Goal: Book appointment/travel/reservation

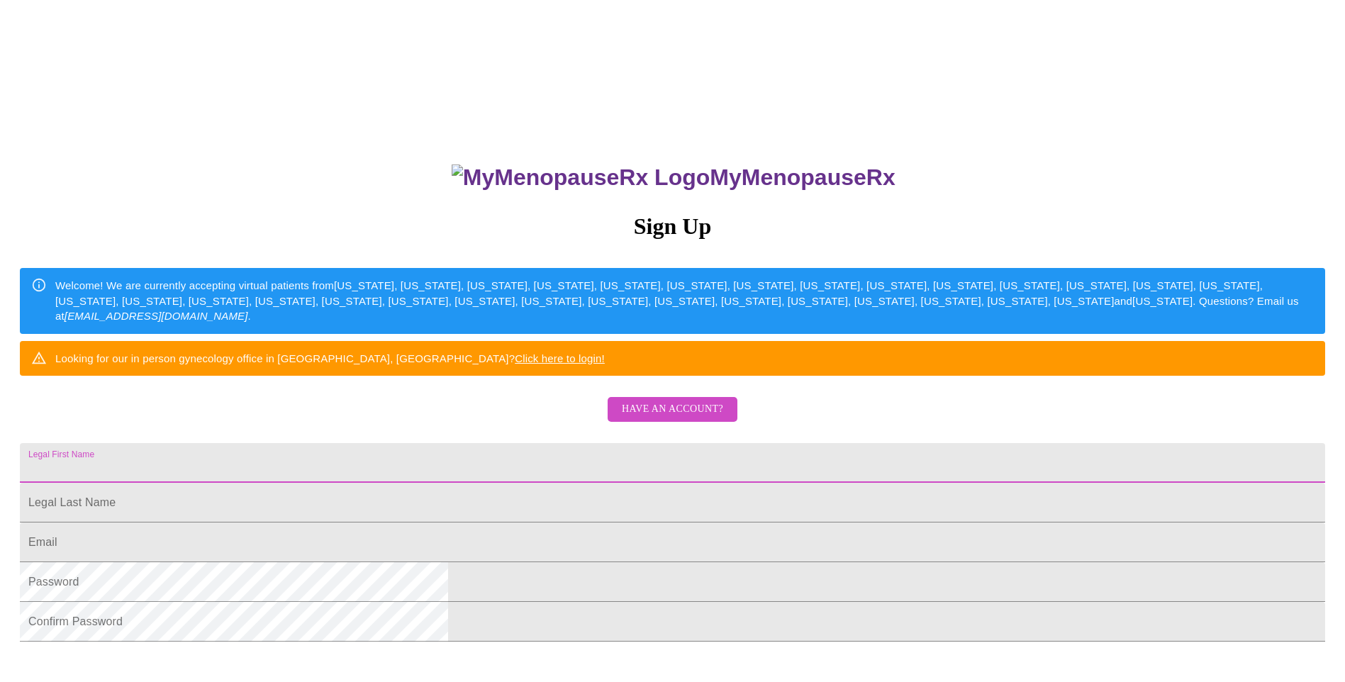
click at [696, 483] on input "Legal First Name" at bounding box center [673, 463] width 1306 height 40
type input "Catia"
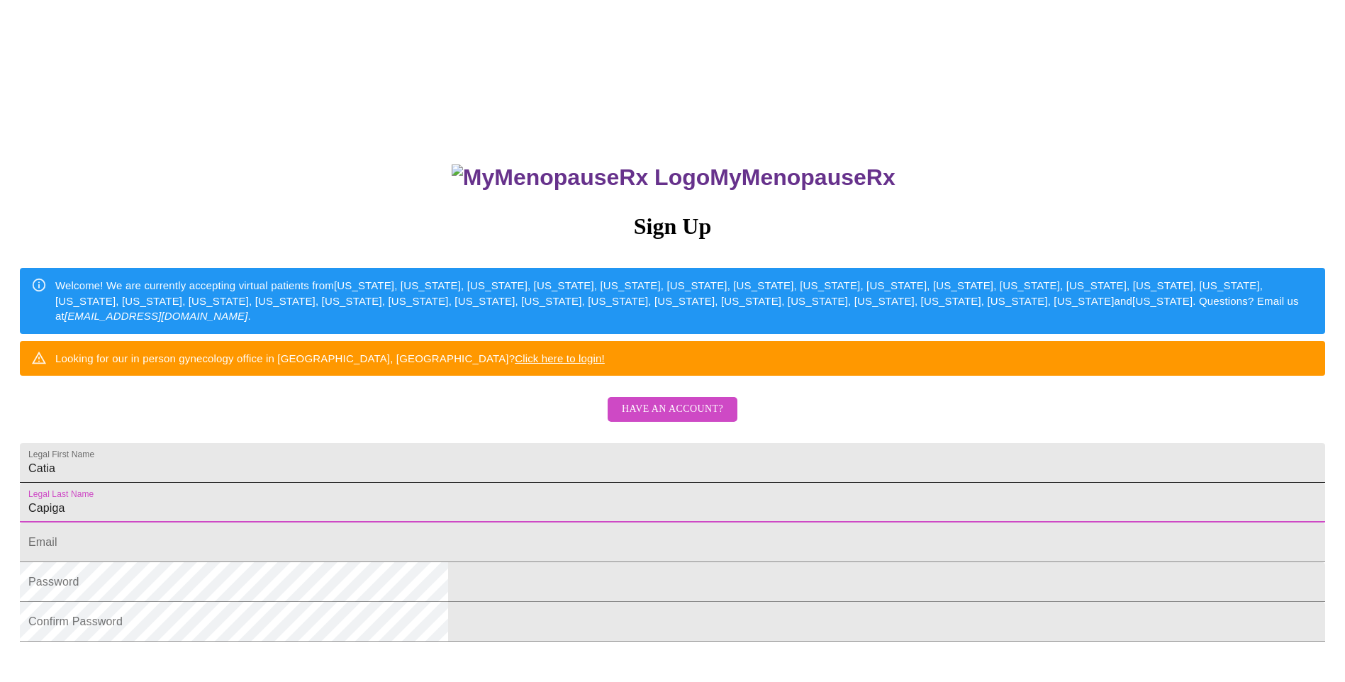
type input "Capiga"
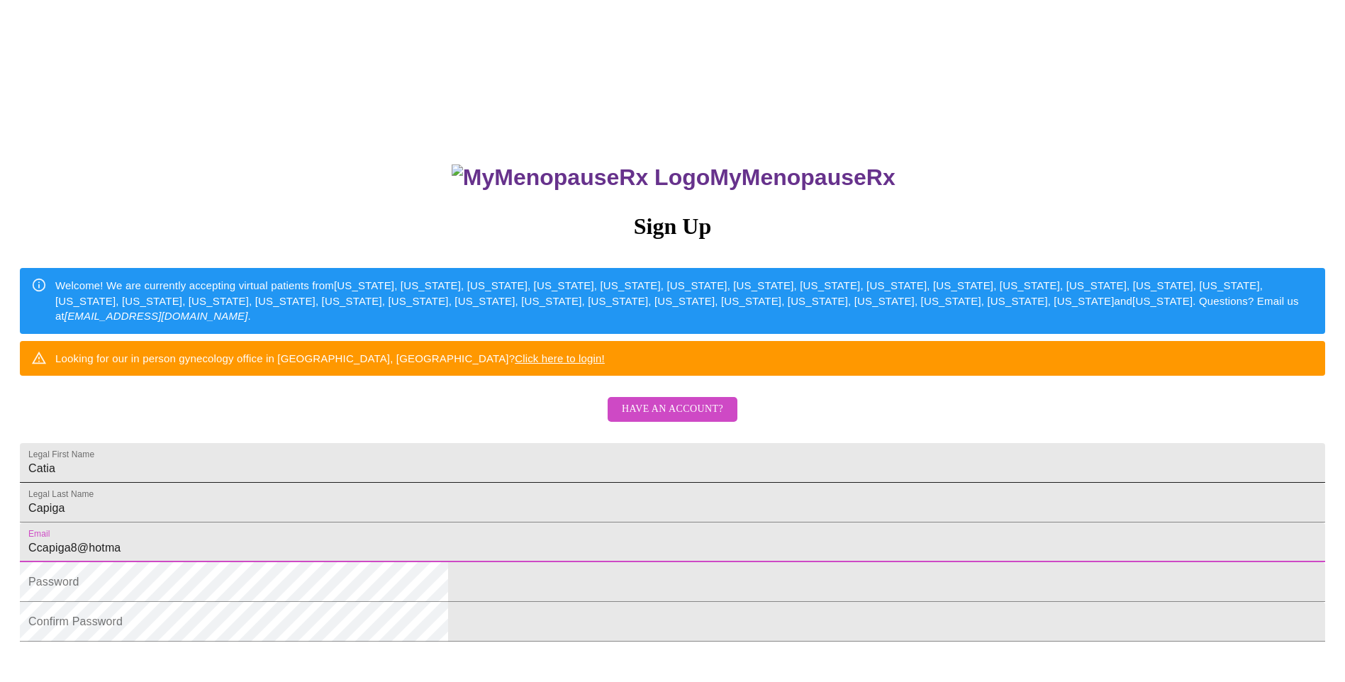
type input "[EMAIL_ADDRESS][DOMAIN_NAME]"
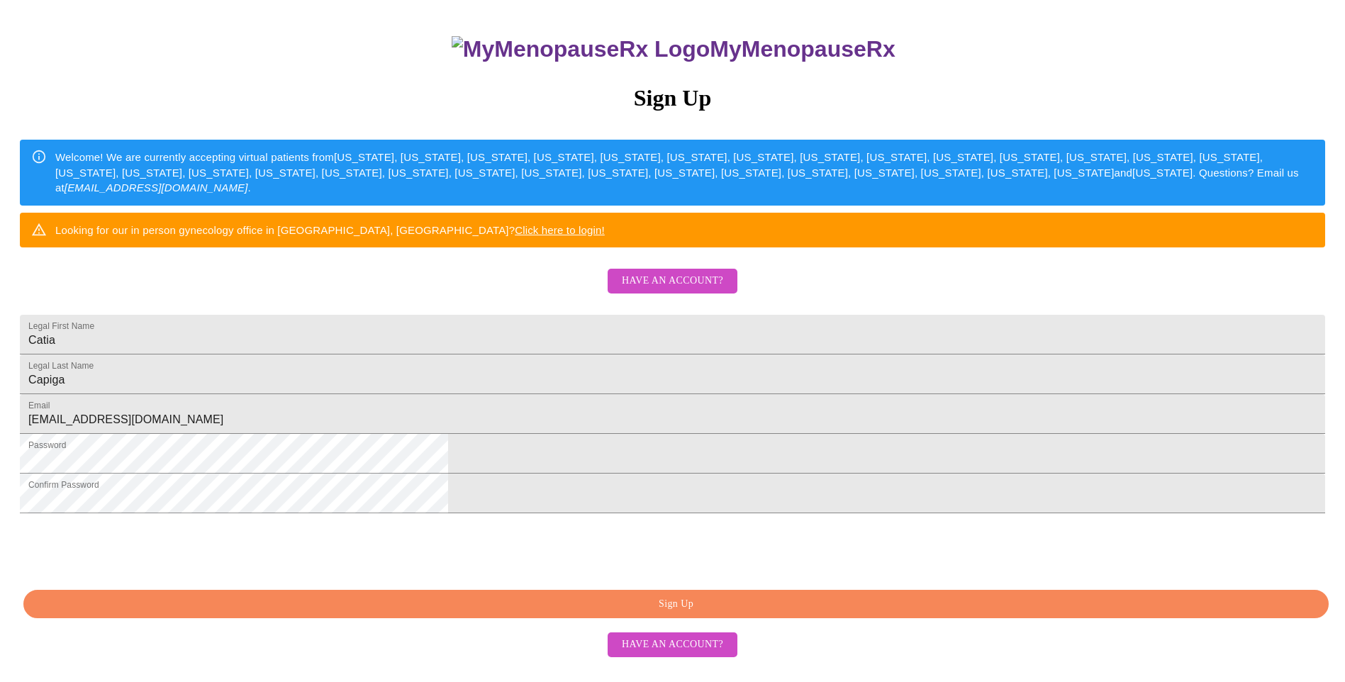
scroll to position [220, 0]
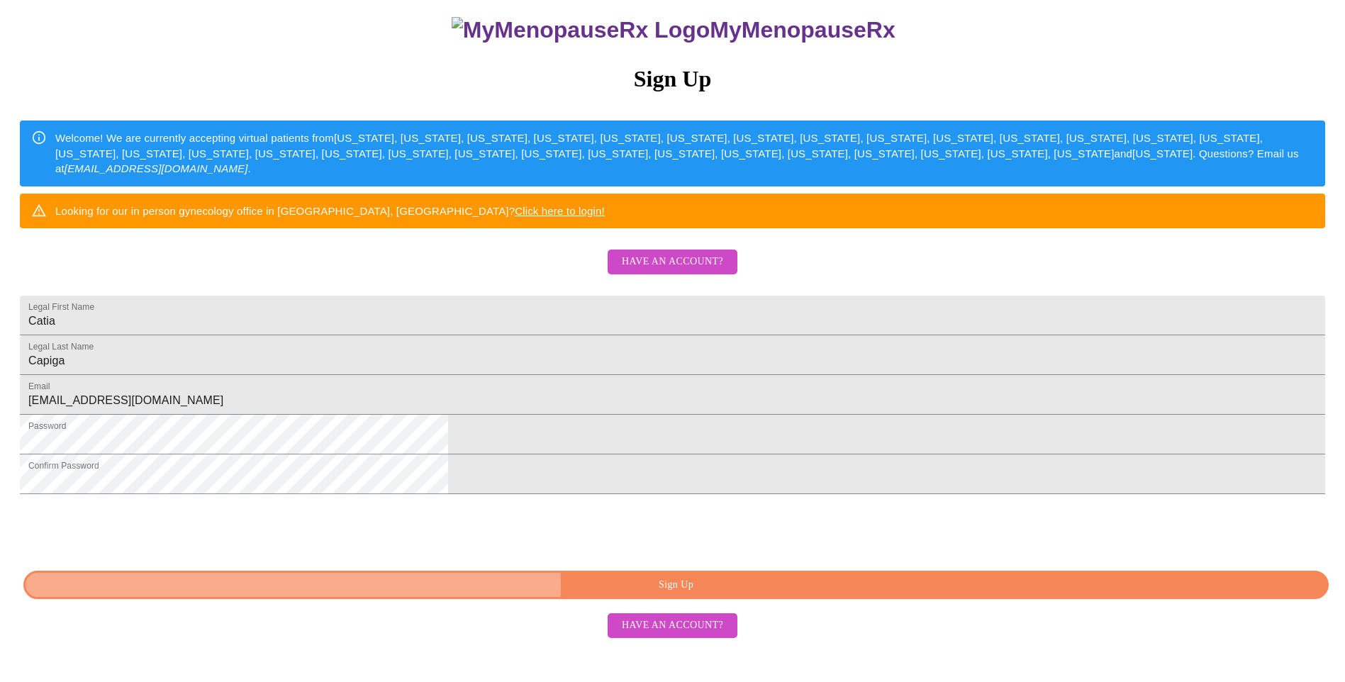
click at [732, 594] on span "Sign Up" at bounding box center [676, 586] width 1273 height 18
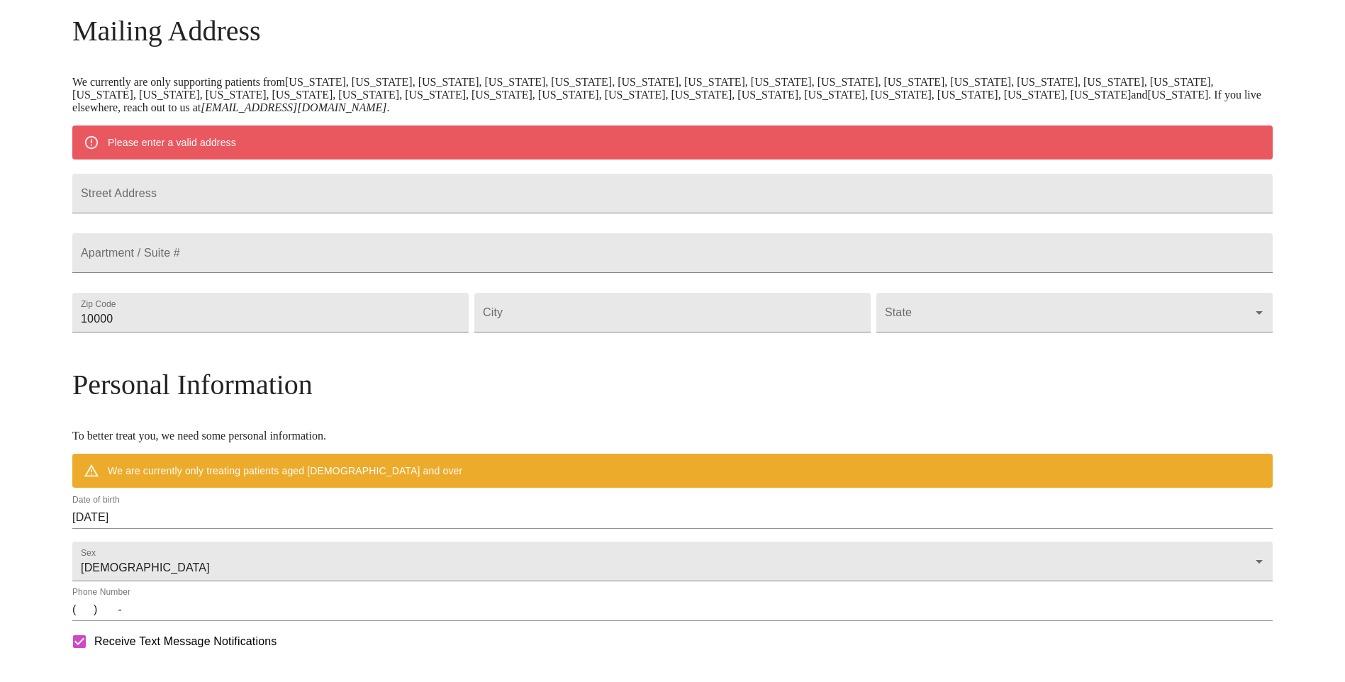
scroll to position [165, 0]
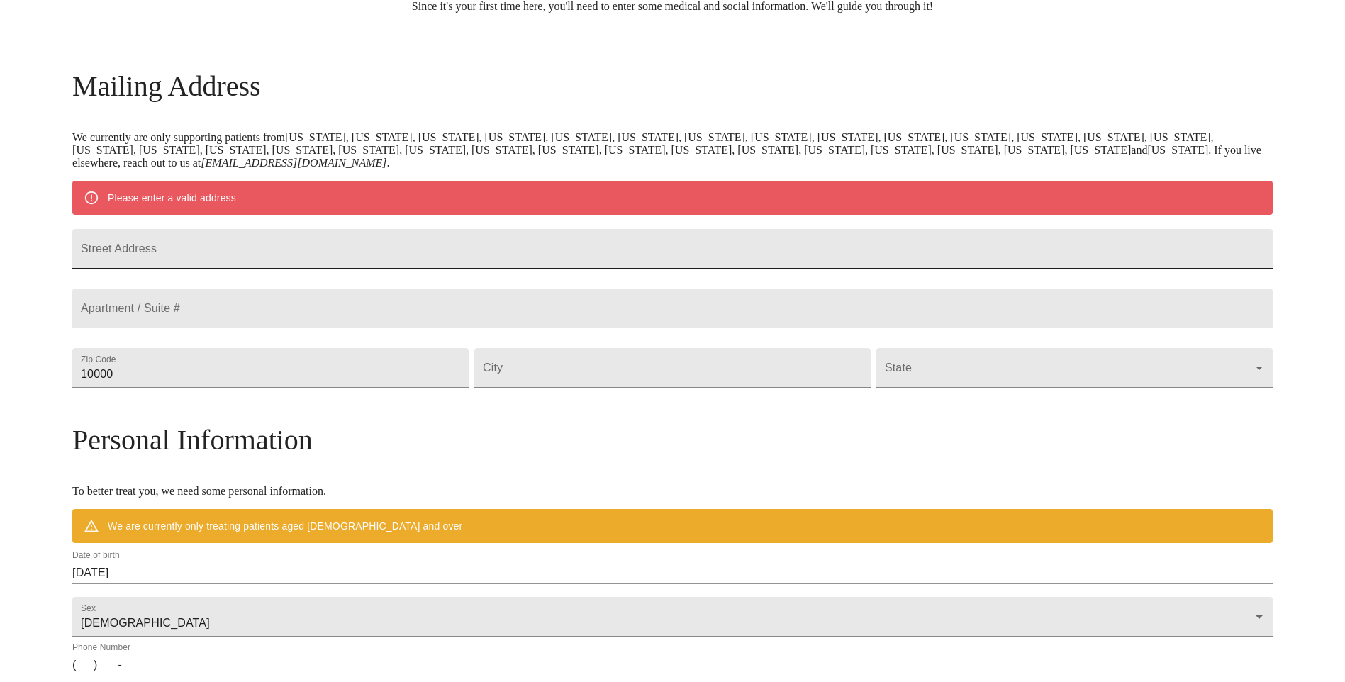
click at [449, 263] on input "Street Address" at bounding box center [672, 249] width 1201 height 40
type input "[STREET_ADDRESS]"
type input "60503"
type input "Aurora"
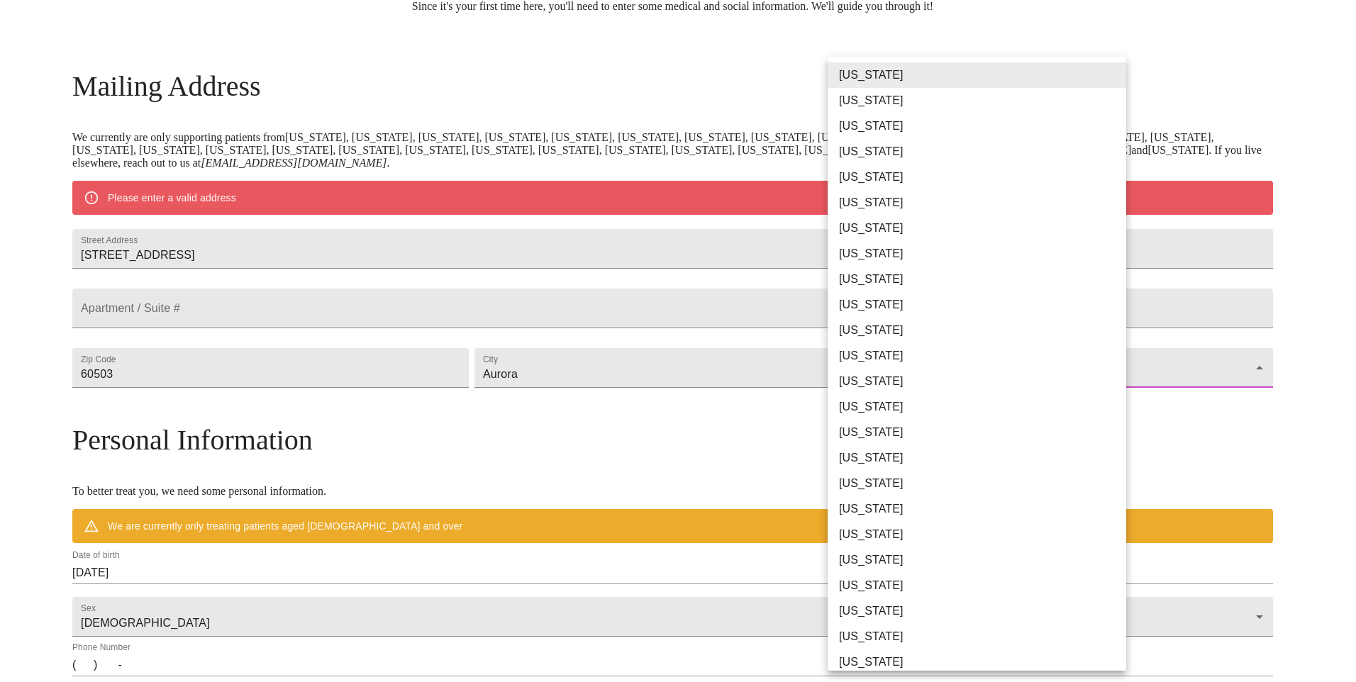
click at [877, 404] on body "MyMenopauseRx Welcome to MyMenopauseRx Since it's your first time here, you'll …" at bounding box center [678, 394] width 1345 height 1106
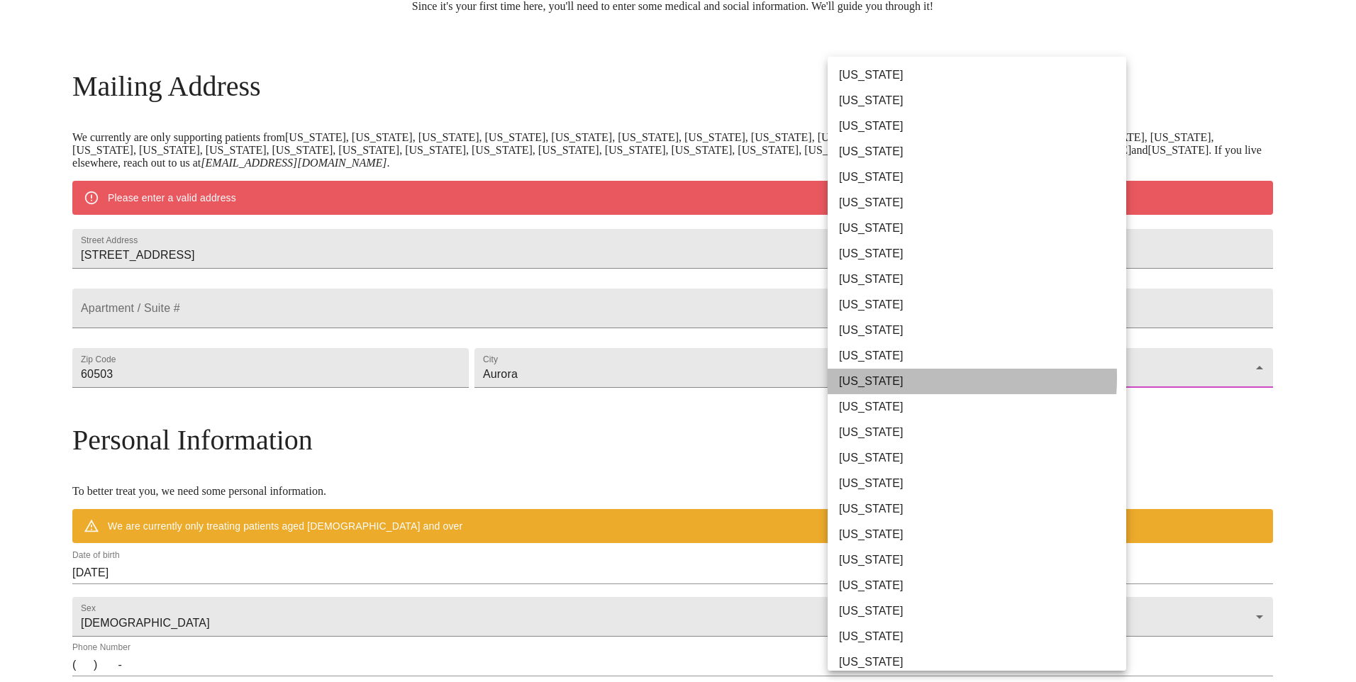
click at [876, 377] on li "[US_STATE]" at bounding box center [982, 382] width 309 height 26
type input "[US_STATE]"
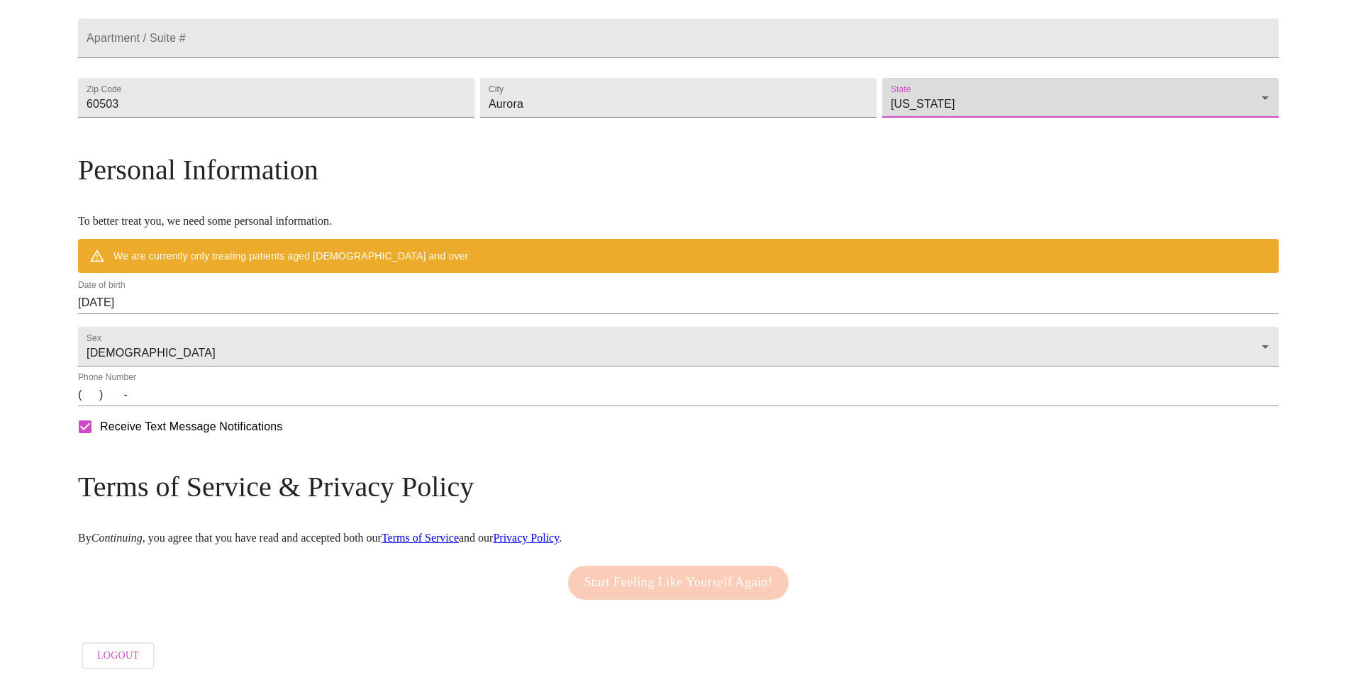
scroll to position [434, 0]
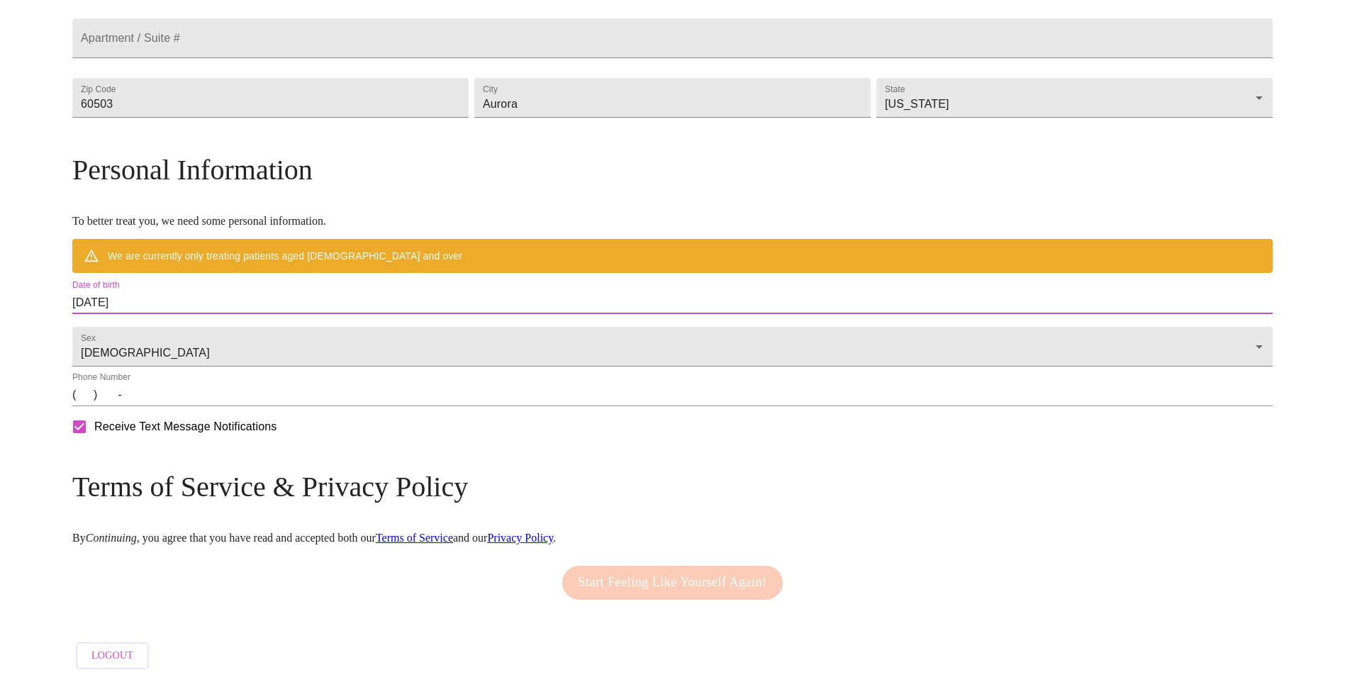
click at [320, 294] on input "[DATE]" at bounding box center [672, 302] width 1201 height 23
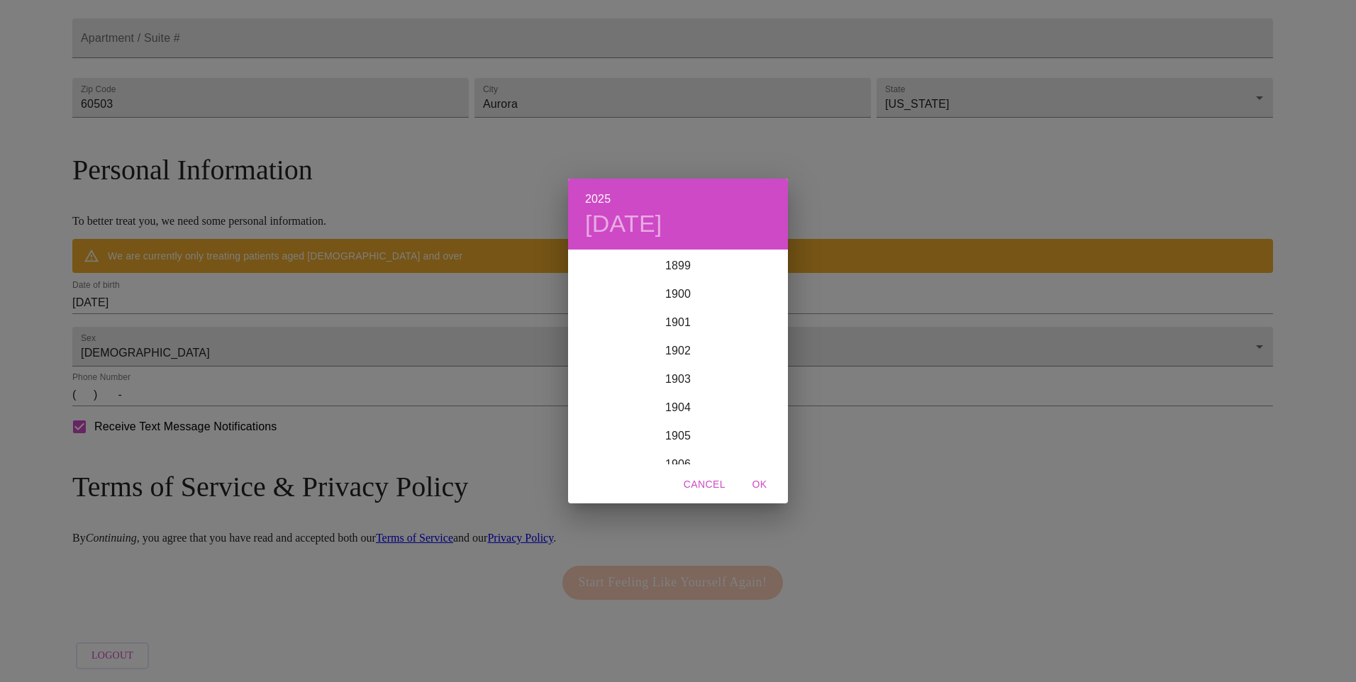
scroll to position [3489, 0]
drag, startPoint x: 320, startPoint y: 294, endPoint x: 279, endPoint y: 294, distance: 40.4
click at [279, 294] on div "2025 [DATE] 1900 1901 1902 1903 1904 1905 1906 1907 1908 1909 1910 1911 1912 19…" at bounding box center [678, 341] width 1356 height 682
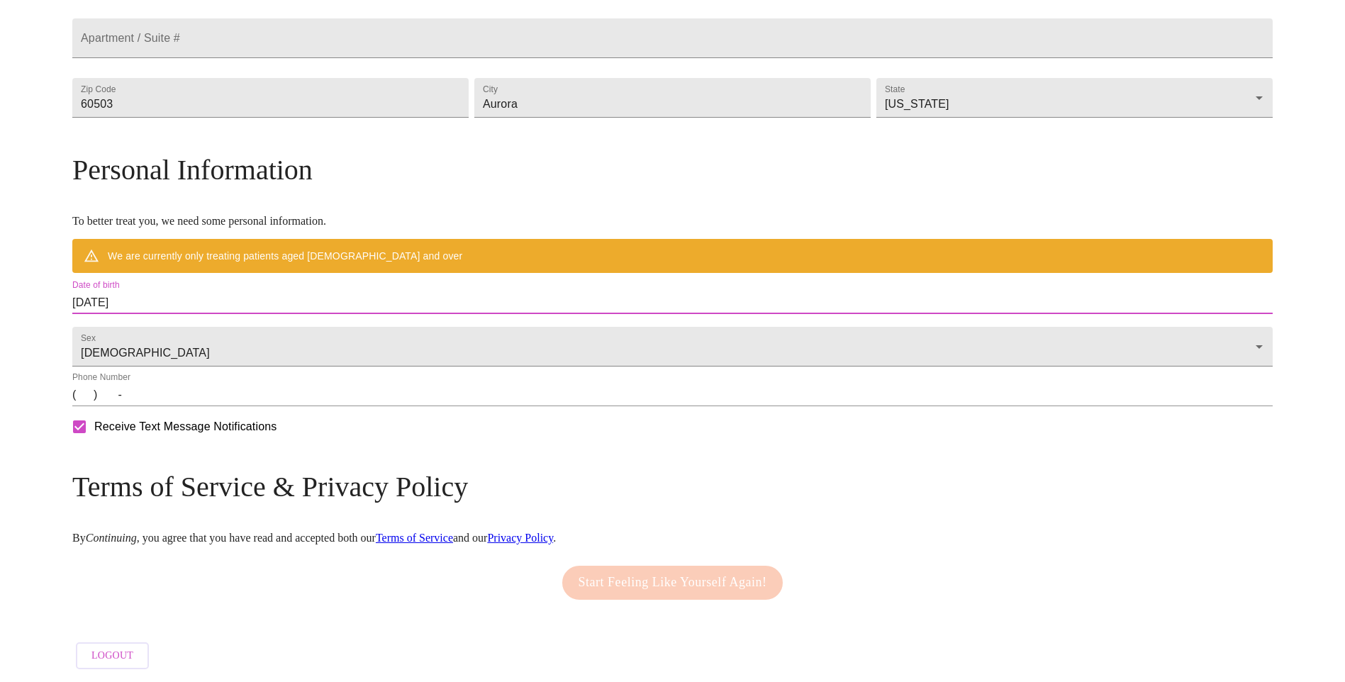
click at [228, 291] on input "[DATE]" at bounding box center [672, 302] width 1201 height 23
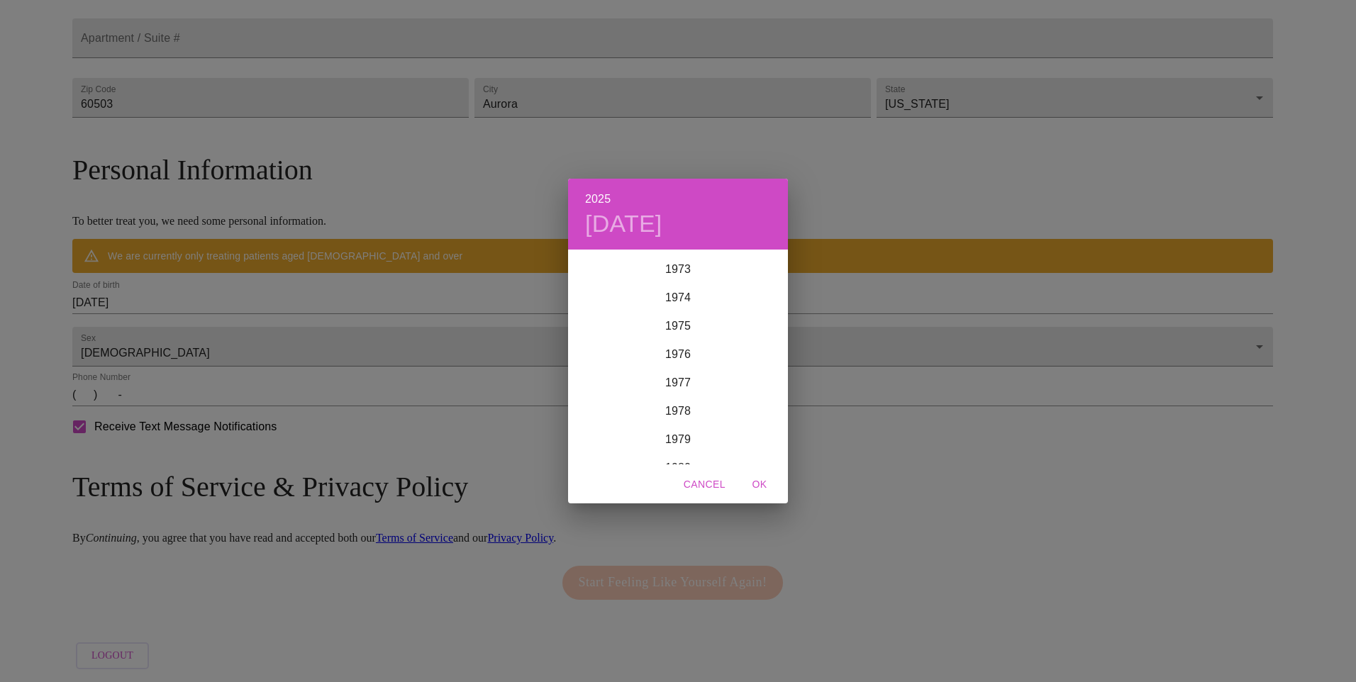
scroll to position [2026, 0]
click at [679, 309] on div "1972" at bounding box center [678, 310] width 220 height 28
click at [598, 426] on div "Oct" at bounding box center [604, 437] width 73 height 53
click at [710, 396] on p "26" at bounding box center [706, 402] width 11 height 14
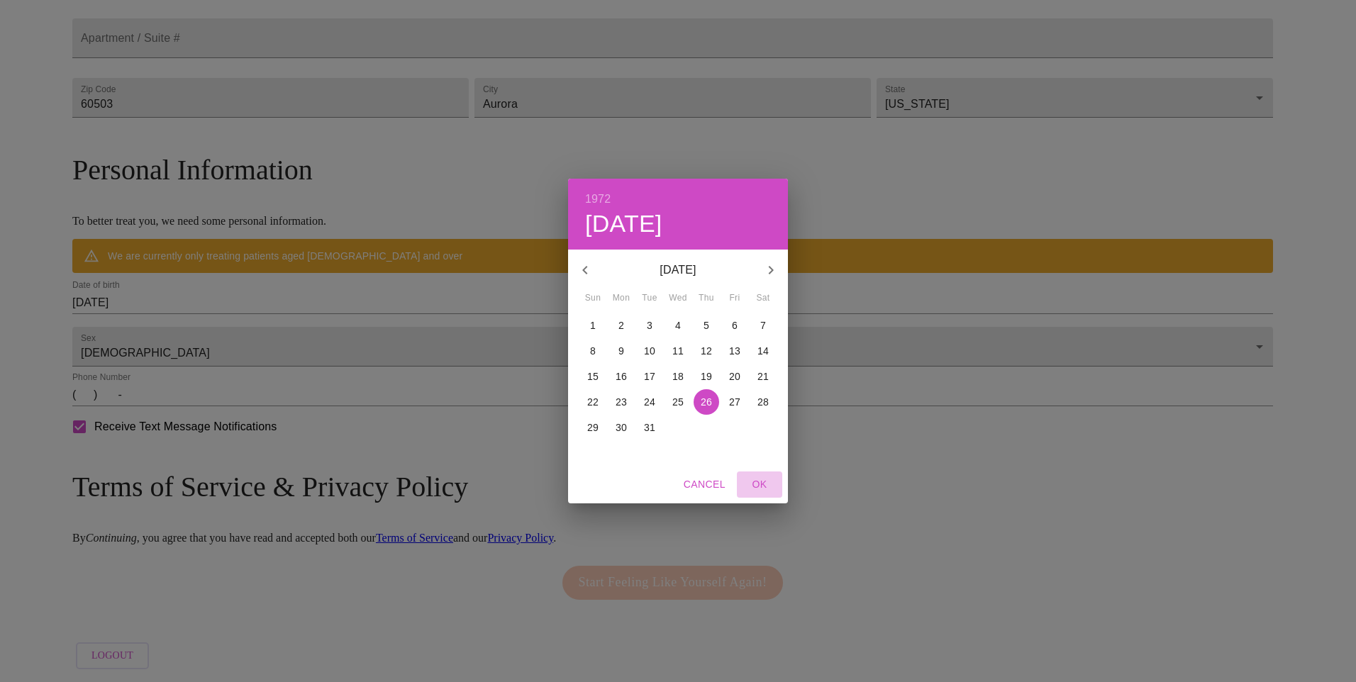
click at [765, 487] on span "OK" at bounding box center [760, 485] width 34 height 18
type input "[DATE]"
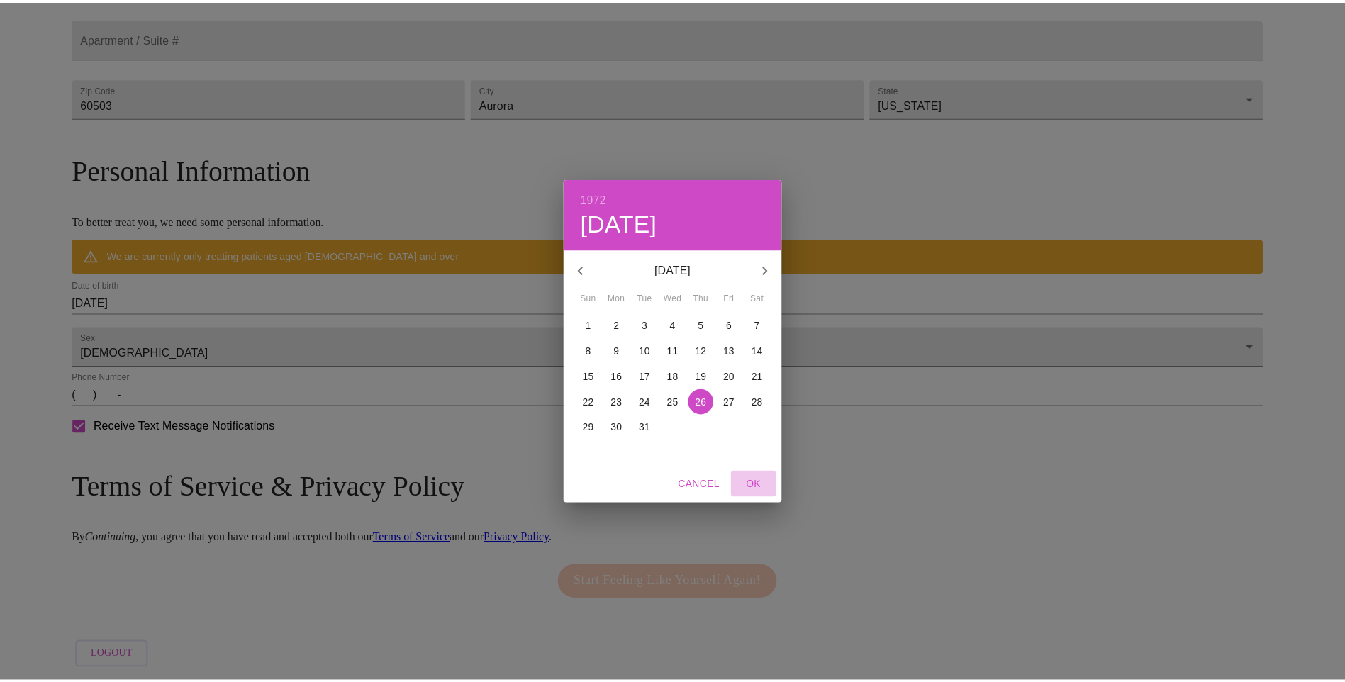
scroll to position [393, 0]
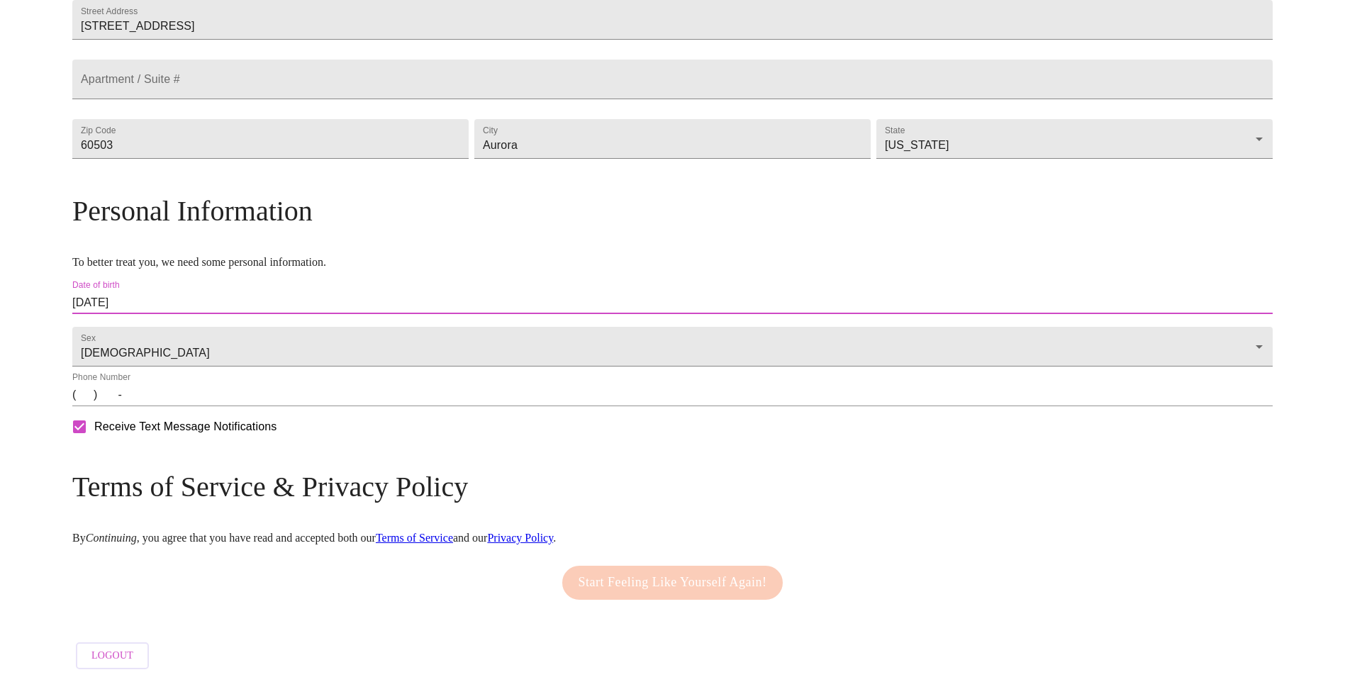
drag, startPoint x: 223, startPoint y: 398, endPoint x: 230, endPoint y: 393, distance: 8.7
click at [223, 398] on input "(   )    -" at bounding box center [672, 395] width 1201 height 23
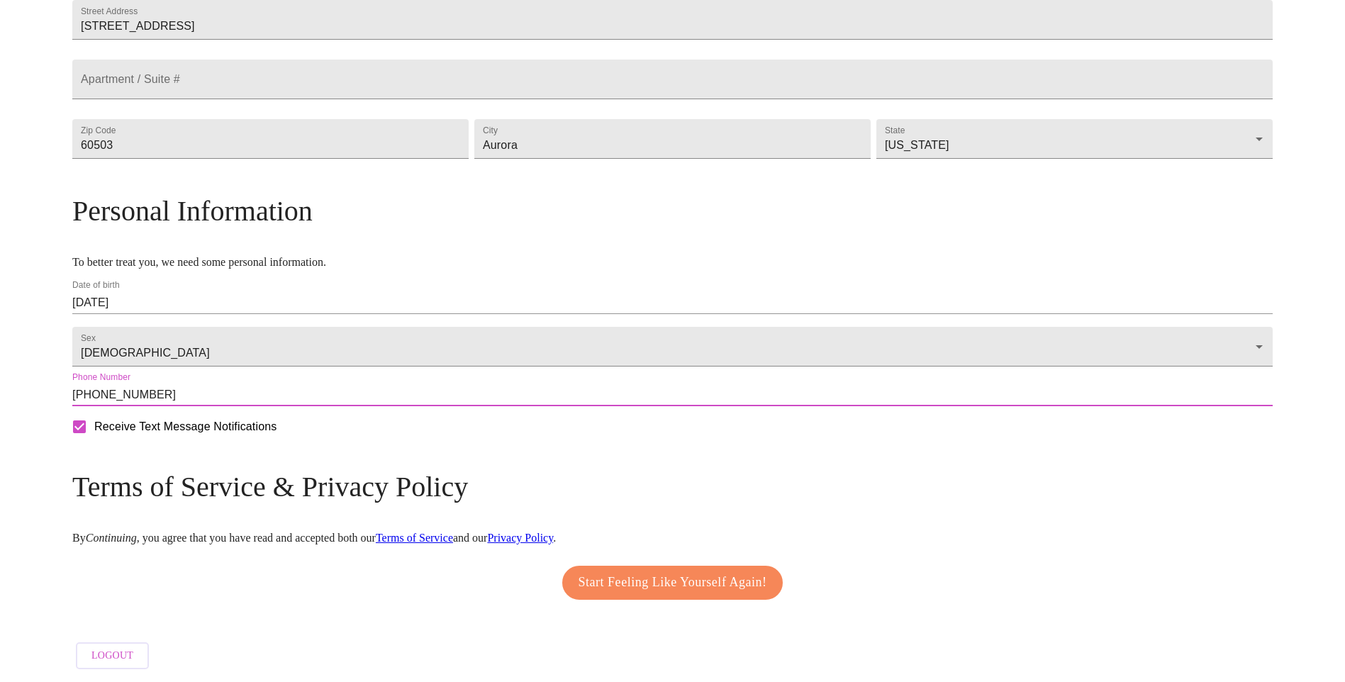
type input "[PHONE_NUMBER]"
click at [695, 587] on button "Start Feeling Like Yourself Again!" at bounding box center [672, 583] width 221 height 34
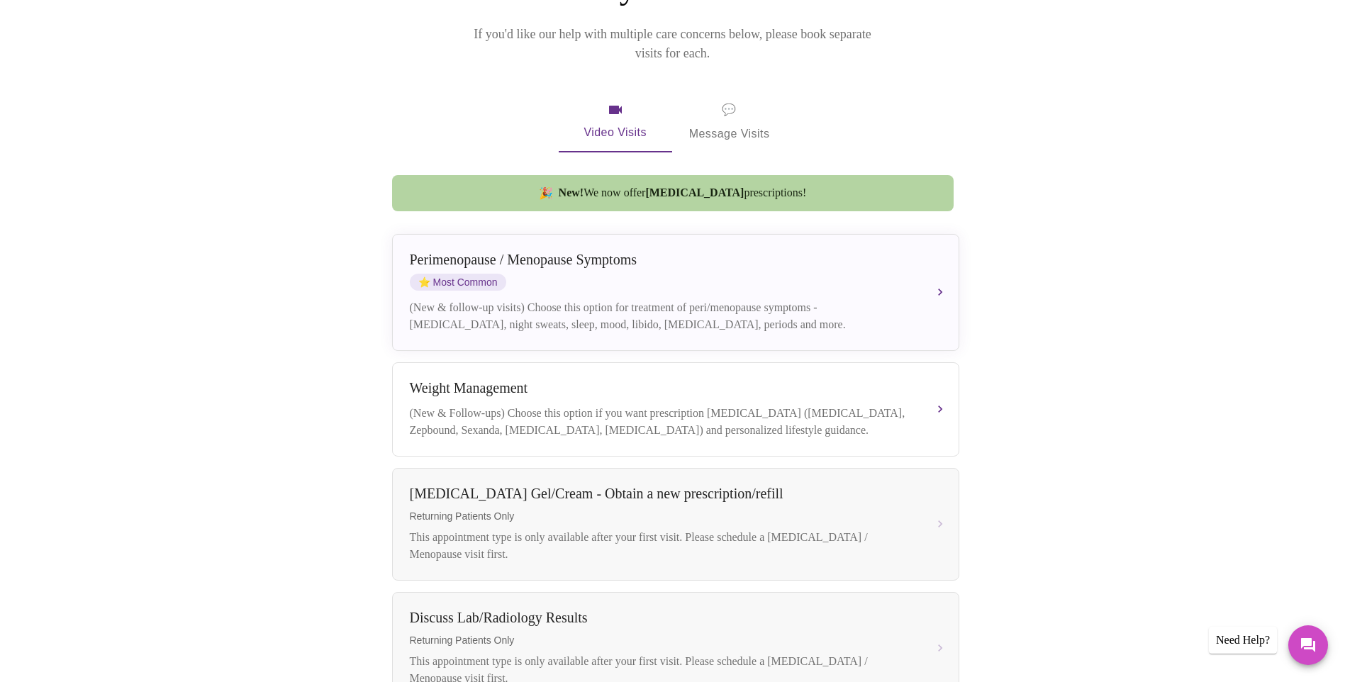
scroll to position [213, 0]
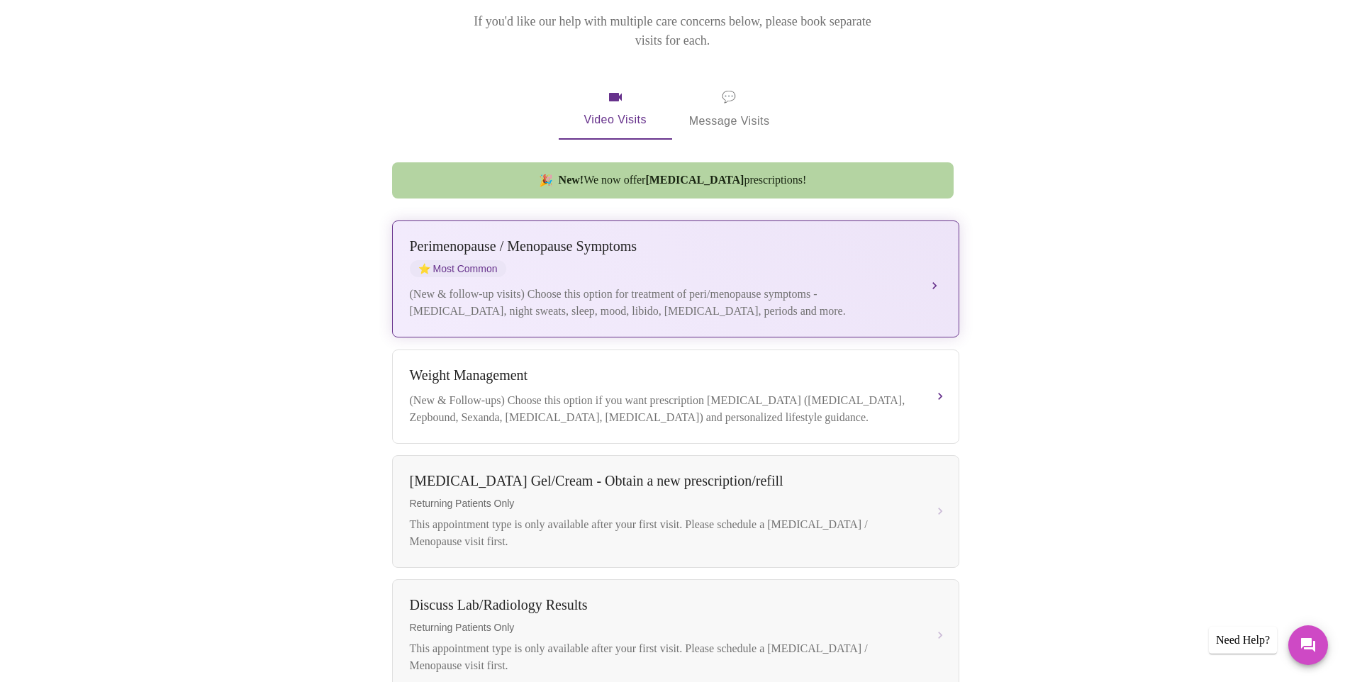
click at [938, 262] on button "[MEDICAL_DATA] / Menopause Symptoms ⭐ Most Common (New & follow-up visits) Choo…" at bounding box center [675, 279] width 567 height 117
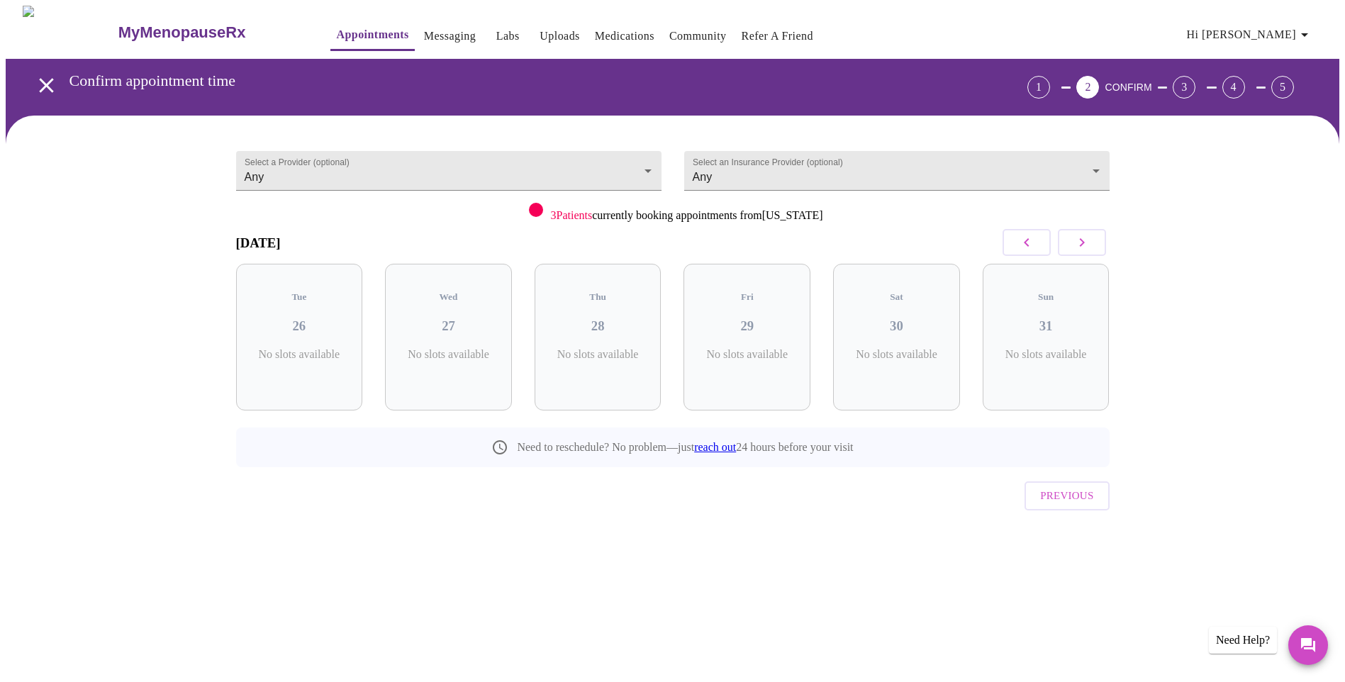
scroll to position [0, 0]
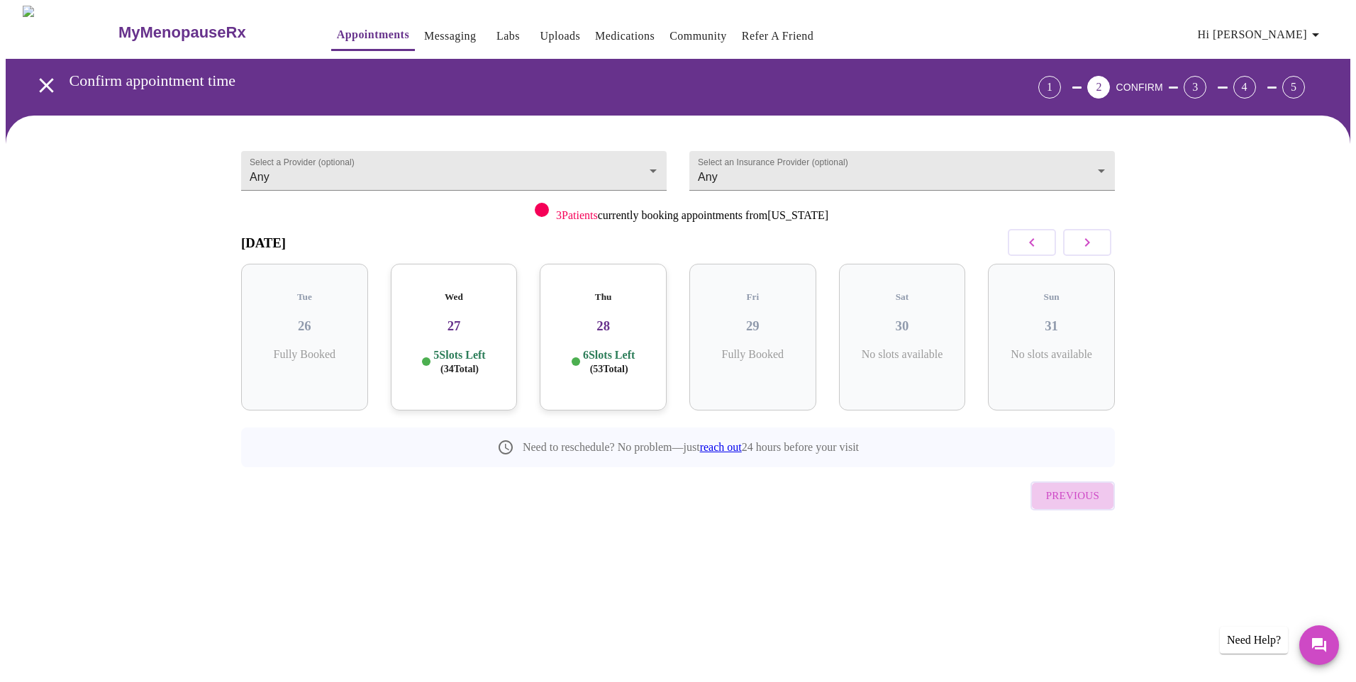
click at [1039, 482] on button "Previous" at bounding box center [1073, 496] width 84 height 28
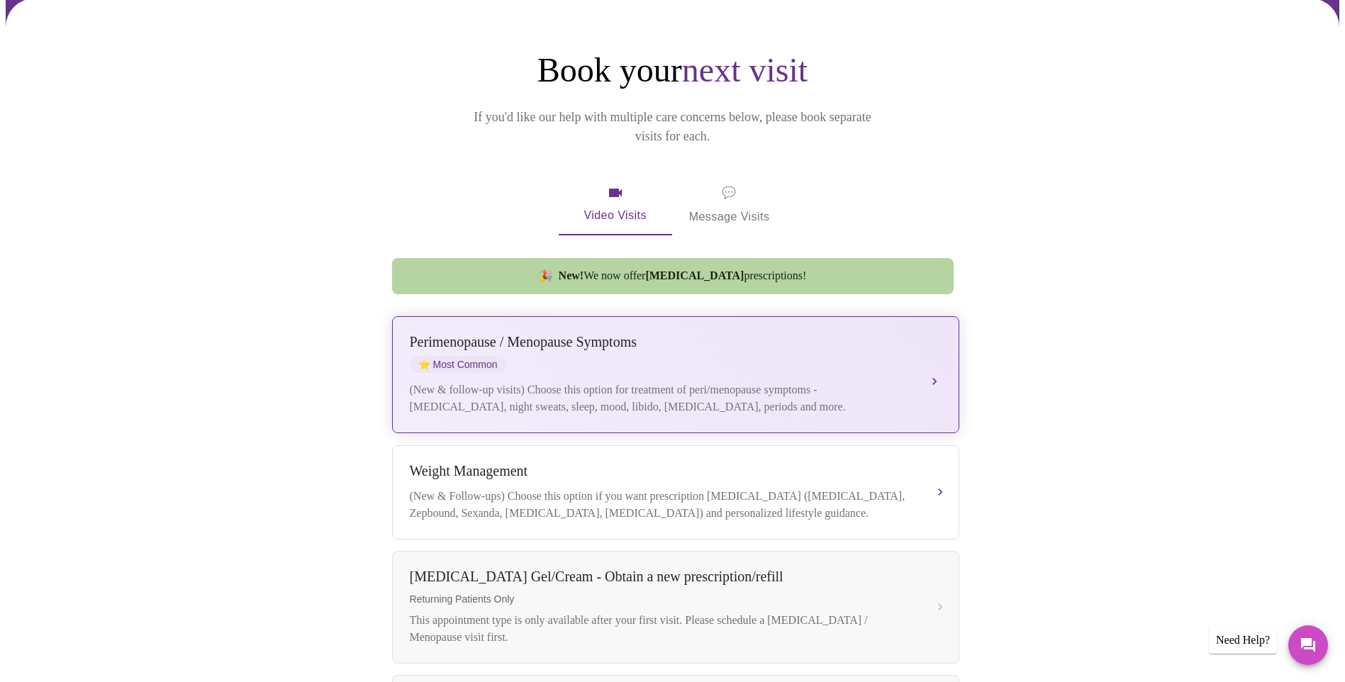
scroll to position [142, 0]
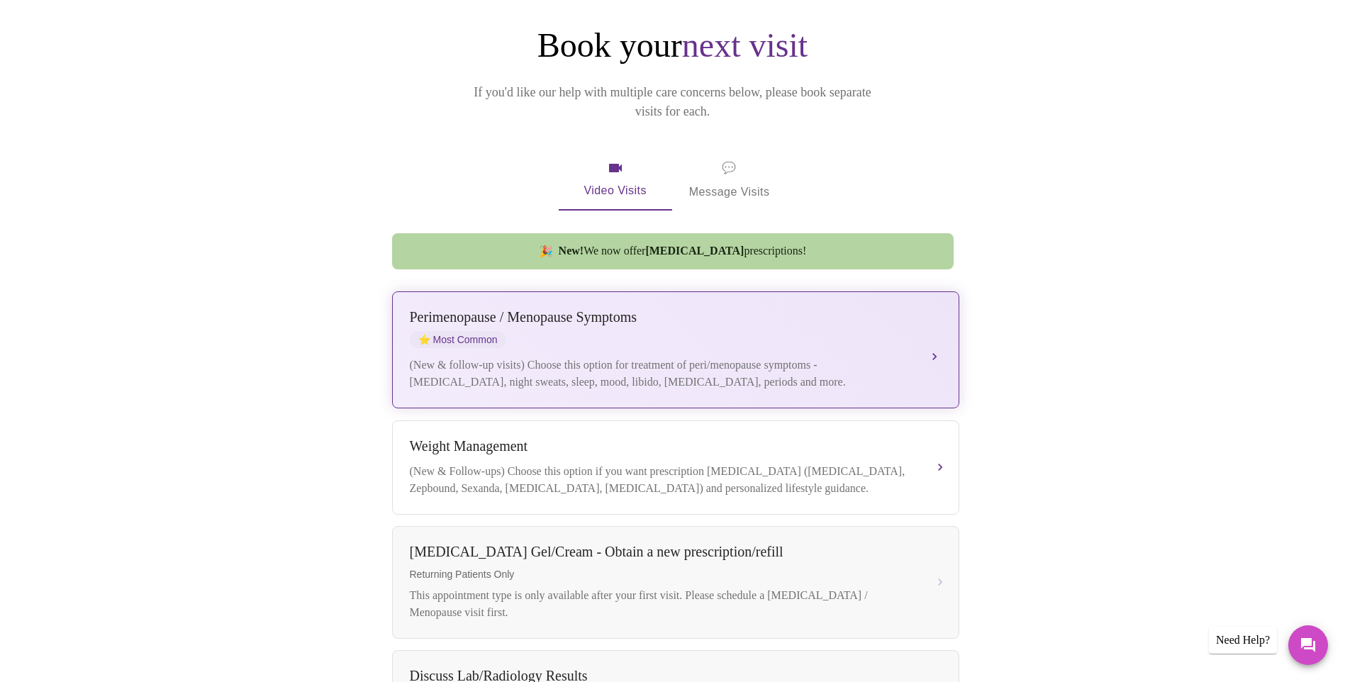
click at [582, 361] on div "(New & follow-up visits) Choose this option for treatment of peri/menopause sym…" at bounding box center [662, 374] width 504 height 34
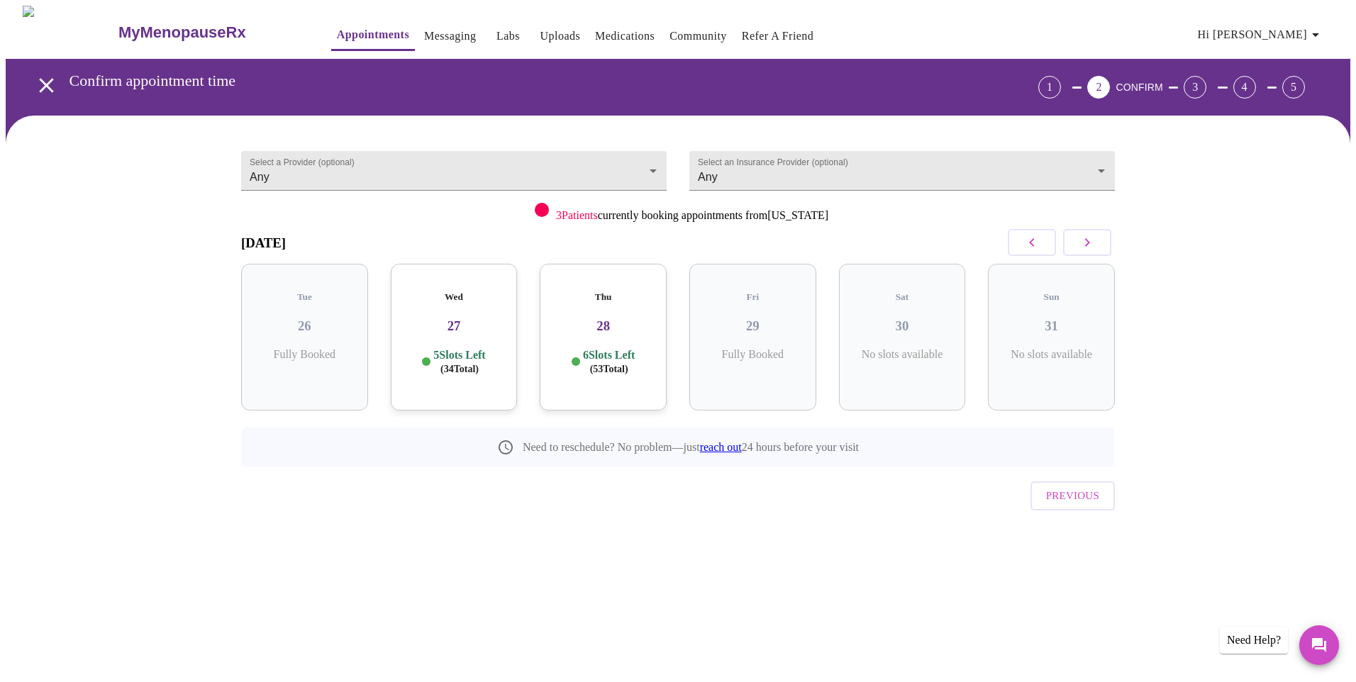
click at [1089, 243] on icon "button" at bounding box center [1087, 242] width 5 height 9
click at [1055, 348] on p "3 Slots Left ( 18 Total)" at bounding box center [1057, 362] width 52 height 28
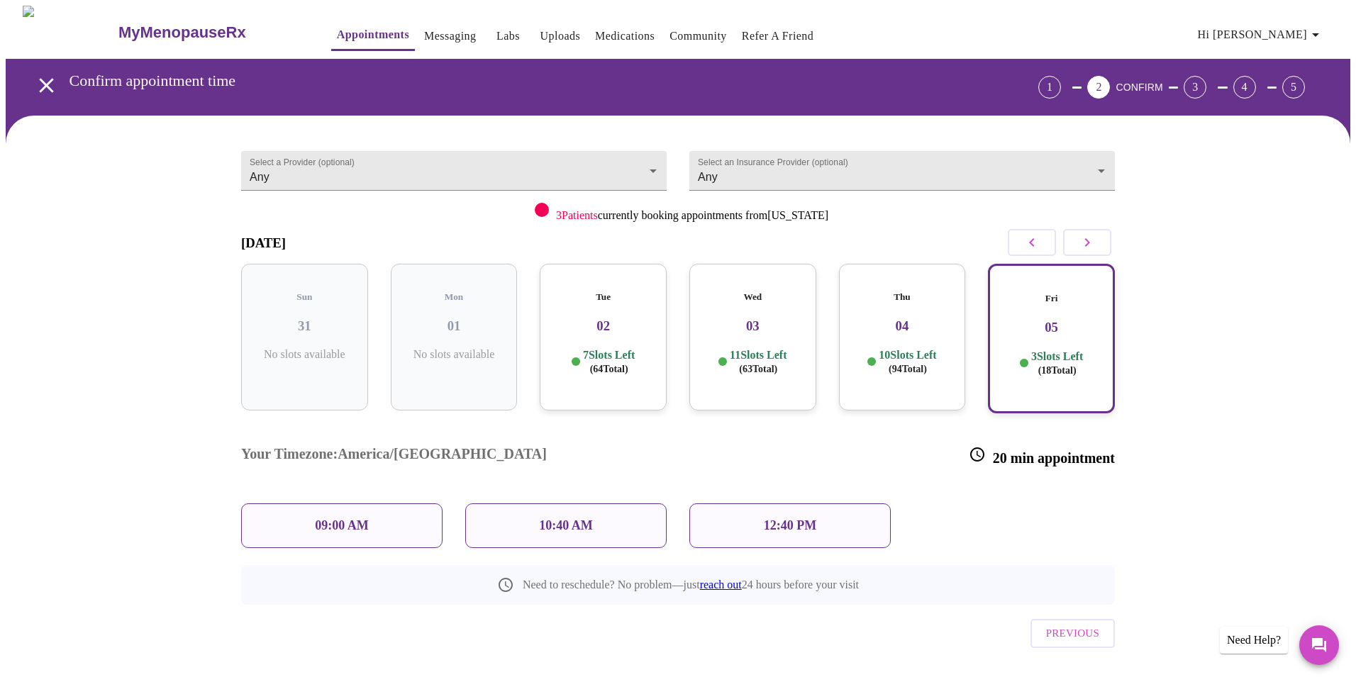
click at [843, 504] on div "12:40 PM" at bounding box center [789, 526] width 201 height 45
